Goal: Information Seeking & Learning: Understand process/instructions

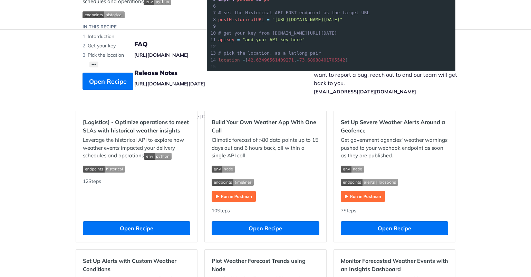
scroll to position [138, 0]
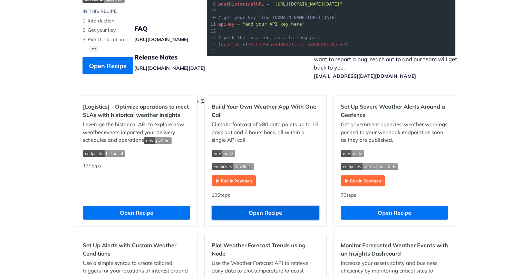
click at [269, 213] on button "Open Recipe" at bounding box center [265, 212] width 107 height 14
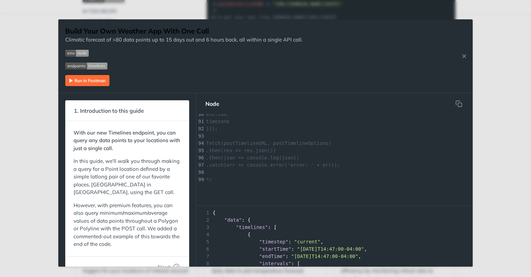
click at [510, 206] on div "Jump to Content Reference Recipes FAQs Help Center Blog API Status Recipes Refe…" at bounding box center [265, 138] width 531 height 277
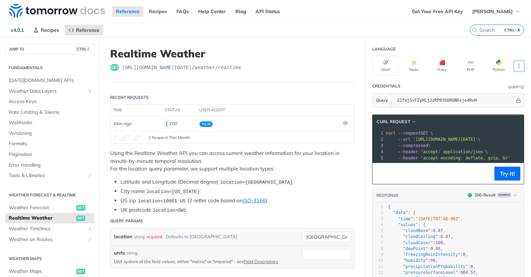
click at [516, 65] on icon "More ellipsis" at bounding box center [519, 66] width 6 height 6
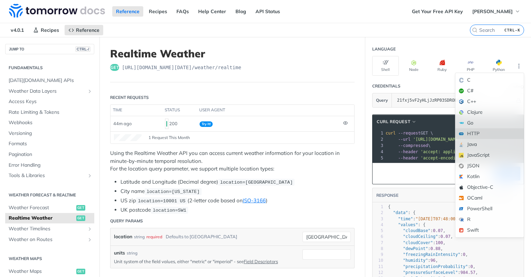
click at [492, 133] on div "HTTP" at bounding box center [489, 133] width 68 height 11
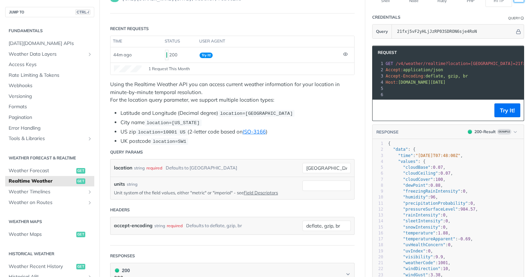
scroll to position [69, 0]
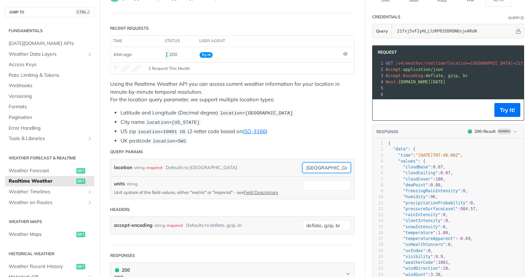
click at [304, 167] on input "[GEOGRAPHIC_DATA]" at bounding box center [326, 167] width 48 height 10
click at [304, 167] on input "toronto" at bounding box center [326, 167] width 48 height 10
drag, startPoint x: 321, startPoint y: 165, endPoint x: 289, endPoint y: 167, distance: 32.5
click at [289, 167] on div "location string required Defaults to toronto berlin" at bounding box center [232, 167] width 237 height 10
click at [216, 149] on header "Query Params" at bounding box center [232, 152] width 244 height 14
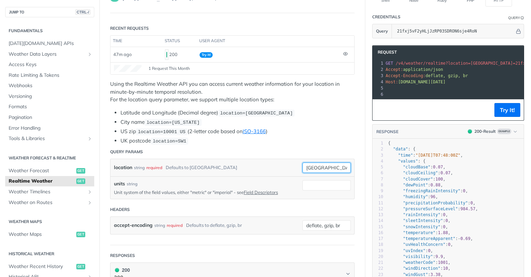
drag, startPoint x: 320, startPoint y: 168, endPoint x: 285, endPoint y: 167, distance: 34.9
click at [285, 167] on div "location string required Defaults to toronto berlin required type : string Use …" at bounding box center [232, 167] width 237 height 10
paste input "13.404954,"
click at [337, 165] on input "13.404954," at bounding box center [326, 167] width 48 height 10
paste input "52.52000659999999"
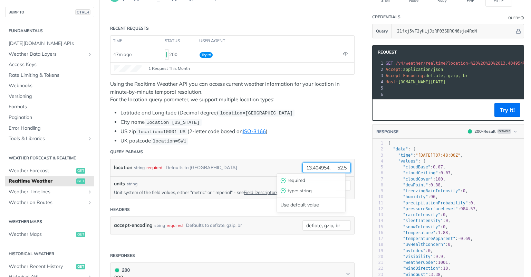
scroll to position [0, 44]
type input "13.404954, 52.52000659999999"
click at [248, 142] on li "UK postcode location=SW1" at bounding box center [237, 141] width 234 height 8
click at [307, 183] on input "units" at bounding box center [326, 185] width 48 height 10
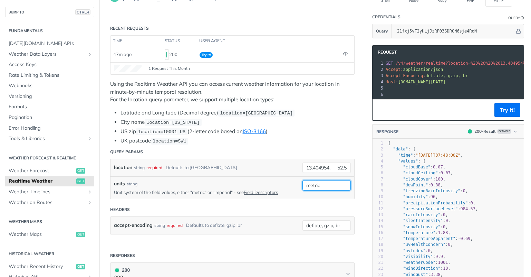
type input "metric"
click at [276, 204] on header "Headers" at bounding box center [232, 209] width 244 height 14
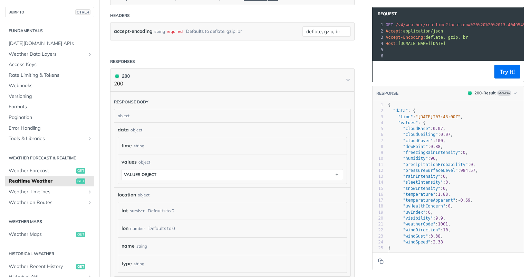
scroll to position [276, 0]
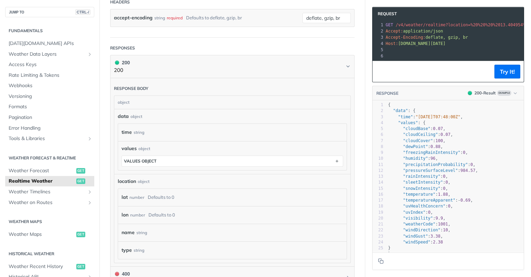
click at [233, 99] on div "object" at bounding box center [231, 102] width 234 height 13
click at [223, 116] on div "data object" at bounding box center [232, 116] width 229 height 7
click at [221, 139] on div "time string" at bounding box center [232, 132] width 229 height 17
click at [225, 151] on div "values object values object" at bounding box center [233, 156] width 222 height 22
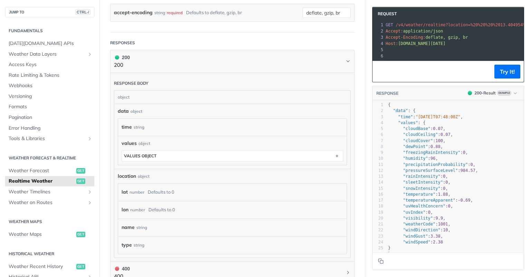
scroll to position [173, 0]
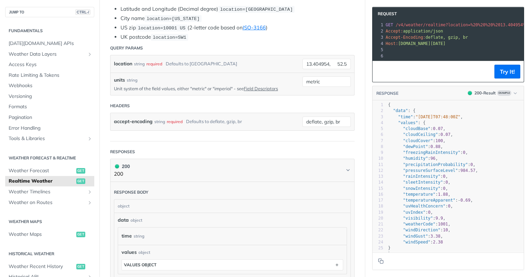
click at [249, 136] on form "Query Params location string required Defaults to toronto 13.404954, 52.5200065…" at bounding box center [232, 91] width 244 height 100
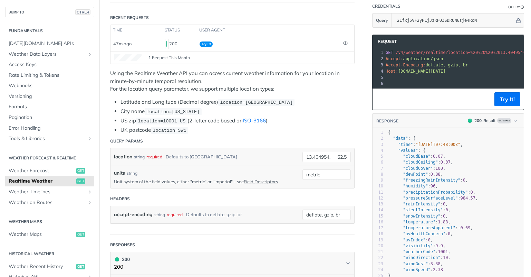
scroll to position [0, 0]
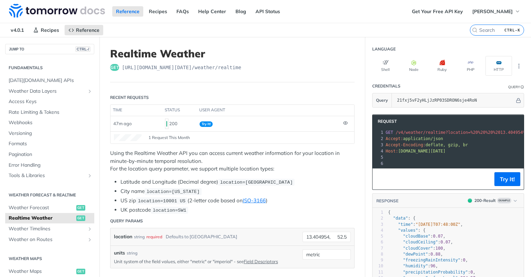
click at [283, 139] on div "1 Request This Month" at bounding box center [232, 137] width 237 height 7
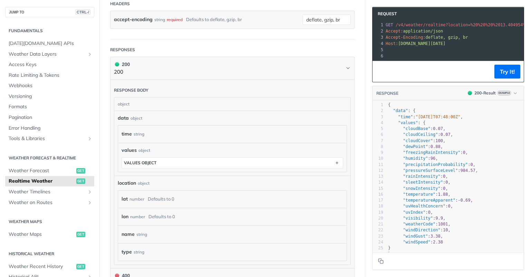
scroll to position [276, 0]
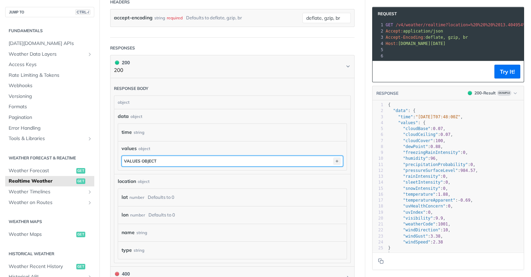
click at [333, 162] on icon "button" at bounding box center [337, 161] width 8 height 8
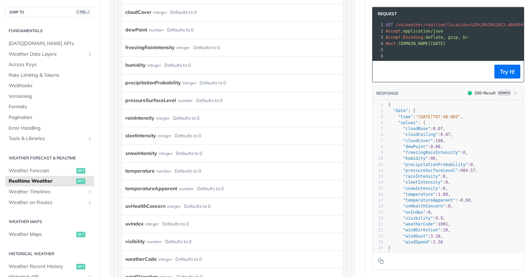
scroll to position [483, 0]
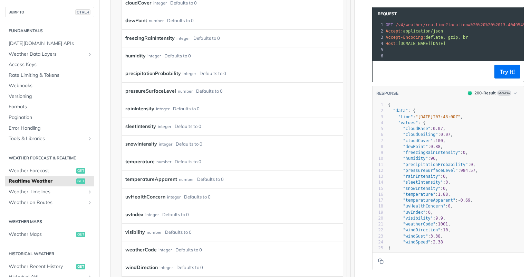
click at [291, 160] on div "temperature number Defaults to 0" at bounding box center [227, 161] width 204 height 10
click at [142, 159] on label "temperature" at bounding box center [139, 161] width 29 height 10
click at [165, 161] on div "number" at bounding box center [163, 161] width 15 height 10
click at [203, 161] on div "temperature number Defaults to 0" at bounding box center [227, 161] width 204 height 10
click at [355, 37] on article "Realtime Weather get https://api.tomorrow.io/v4 /weather/realtime Recent Reques…" at bounding box center [232, 43] width 266 height 979
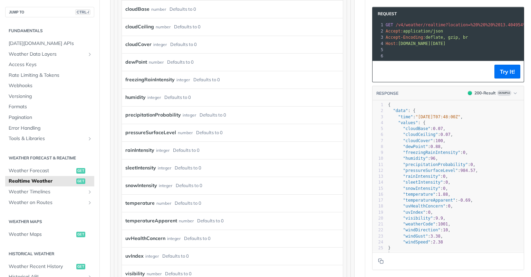
scroll to position [311, 0]
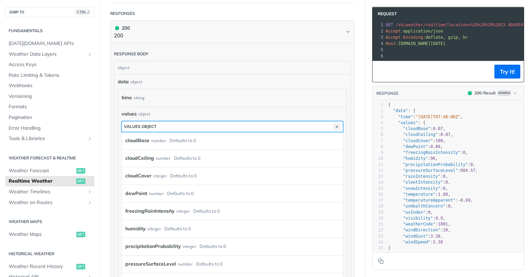
click at [333, 124] on icon "button" at bounding box center [337, 127] width 8 height 8
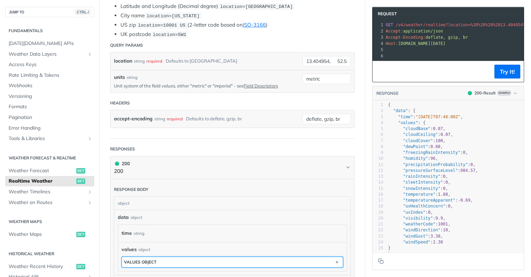
scroll to position [173, 0]
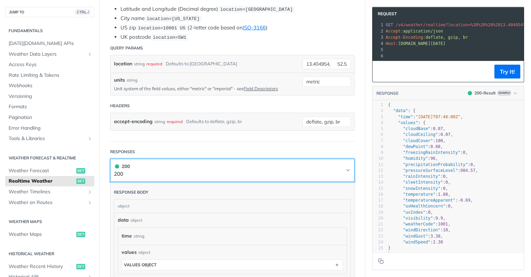
click at [345, 169] on icon "Chevron" at bounding box center [348, 170] width 6 height 6
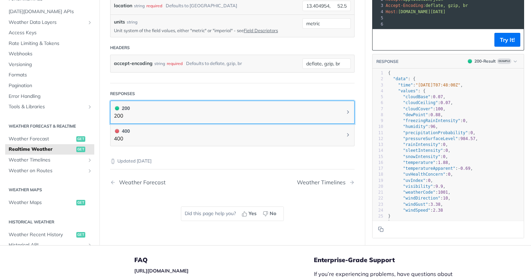
scroll to position [242, 0]
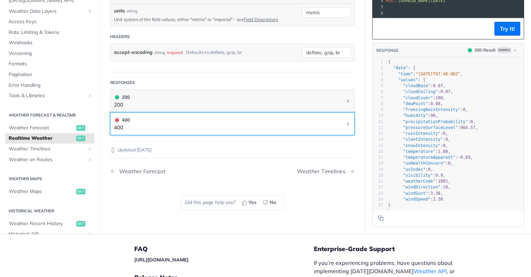
click at [345, 124] on icon "Chevron" at bounding box center [348, 124] width 6 height 6
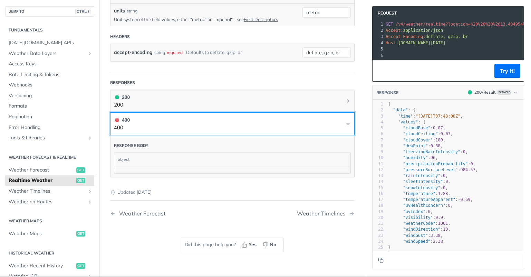
click at [345, 124] on icon "Chevron" at bounding box center [348, 124] width 6 height 6
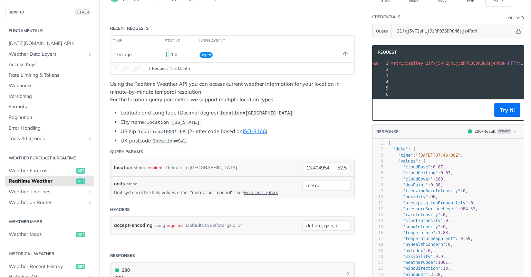
scroll to position [0, 0]
click at [386, 61] on span "GET" at bounding box center [390, 63] width 8 height 5
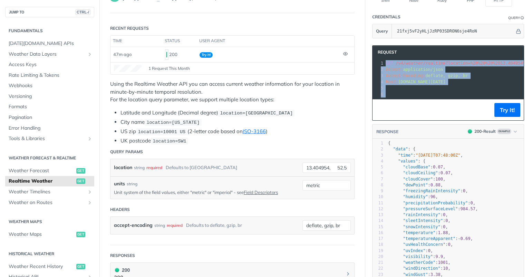
copy div "GET /v4/weather/realtime?location=%20%20%20%2013.404954%2C%20%20%20%20%2052.520…"
click at [502, 116] on button "Try It!" at bounding box center [507, 110] width 26 height 14
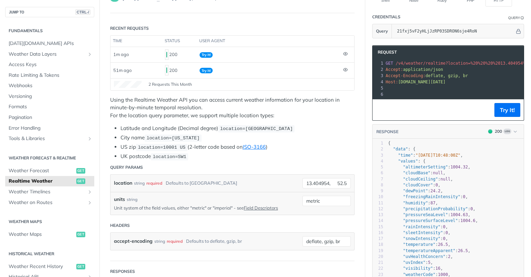
click at [423, 79] on span "api.tomorrow.io" at bounding box center [421, 81] width 47 height 5
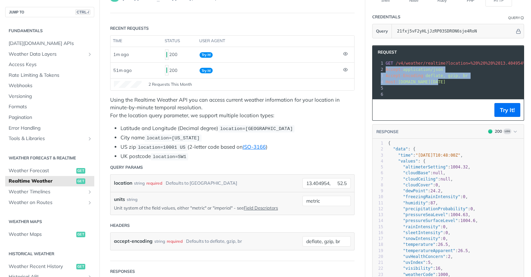
drag, startPoint x: 379, startPoint y: 69, endPoint x: 450, endPoint y: 83, distance: 72.6
copy div "Accept: application/json 3 Accept-Encoding: deflate, gzip, br 4 Host: api.tomor…"
